Goal: Book appointment/travel/reservation

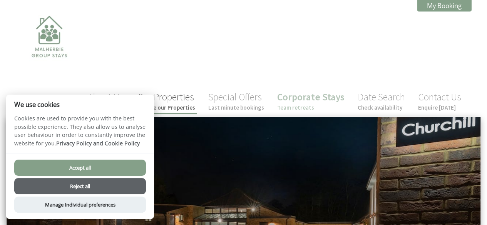
click at [168, 104] on small "Explore our Properties" at bounding box center [166, 107] width 58 height 7
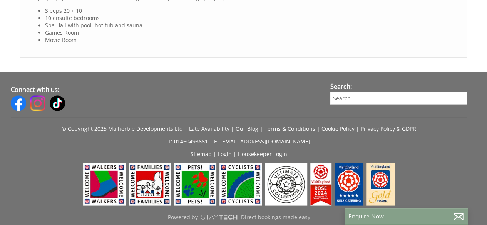
scroll to position [722, 0]
